Goal: Navigation & Orientation: Find specific page/section

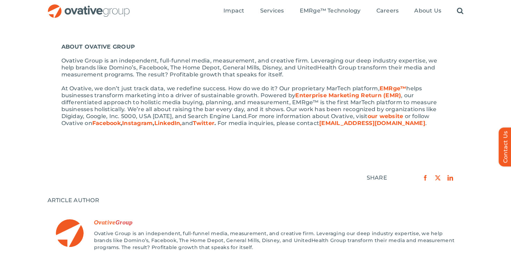
scroll to position [352, 0]
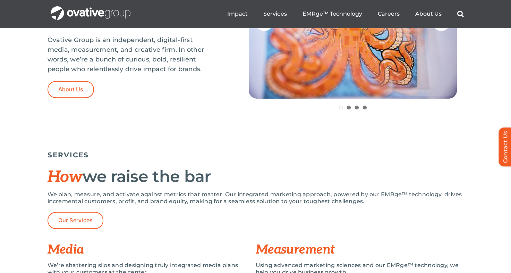
scroll to position [352, 0]
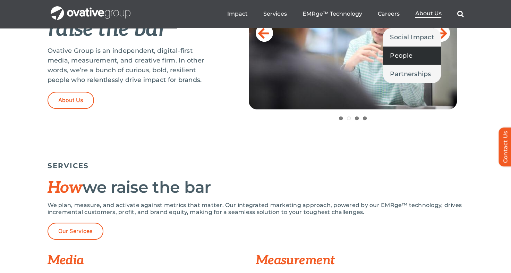
click at [412, 52] on span "People" at bounding box center [401, 56] width 23 height 10
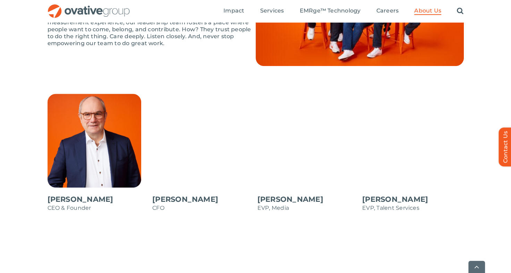
scroll to position [542, 0]
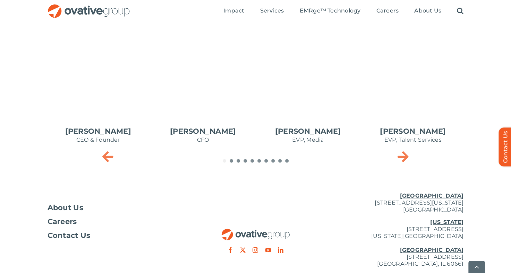
scroll to position [380, 0]
